Goal: Browse casually: Explore the website without a specific task or goal

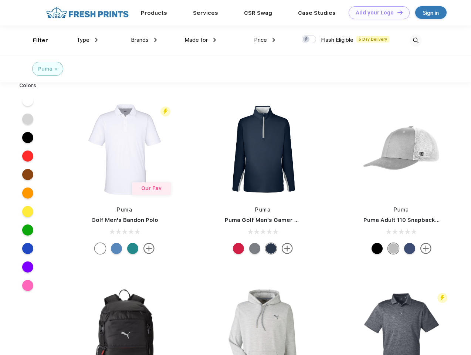
click at [377, 13] on link "Add your Logo Design Tool" at bounding box center [379, 12] width 61 height 13
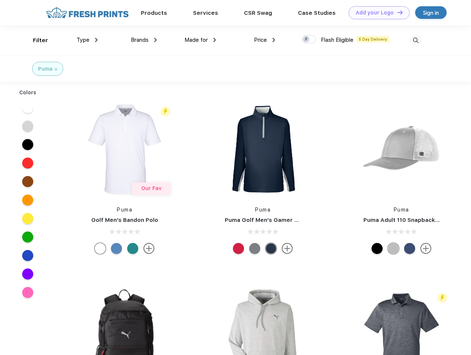
click at [0, 0] on div "Design Tool" at bounding box center [0, 0] width 0 height 0
click at [397, 12] on link "Add your Logo Design Tool" at bounding box center [379, 12] width 61 height 13
click at [36, 40] on div "Filter" at bounding box center [40, 40] width 15 height 9
click at [87, 40] on span "Type" at bounding box center [83, 40] width 13 height 7
click at [144, 40] on span "Brands" at bounding box center [140, 40] width 18 height 7
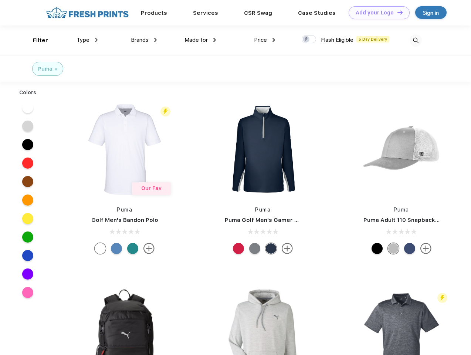
click at [201, 40] on span "Made for" at bounding box center [196, 40] width 23 height 7
click at [265, 40] on span "Price" at bounding box center [260, 40] width 13 height 7
click at [309, 40] on div at bounding box center [309, 39] width 14 height 8
click at [307, 40] on input "checkbox" at bounding box center [304, 37] width 5 height 5
click at [416, 40] on img at bounding box center [416, 40] width 12 height 12
